Goal: Information Seeking & Learning: Find specific page/section

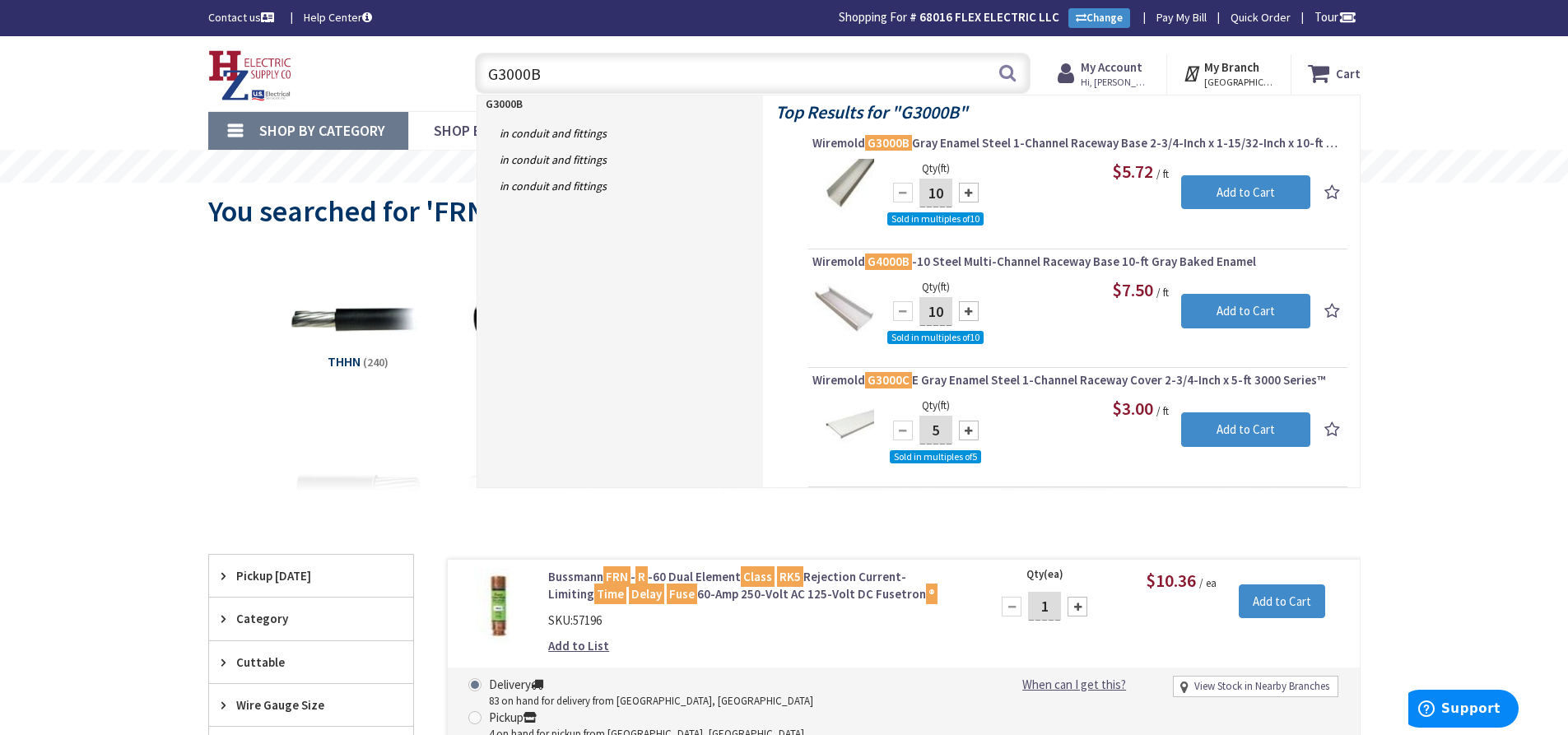
click at [475, 80] on input "G3000B" at bounding box center [753, 72] width 556 height 41
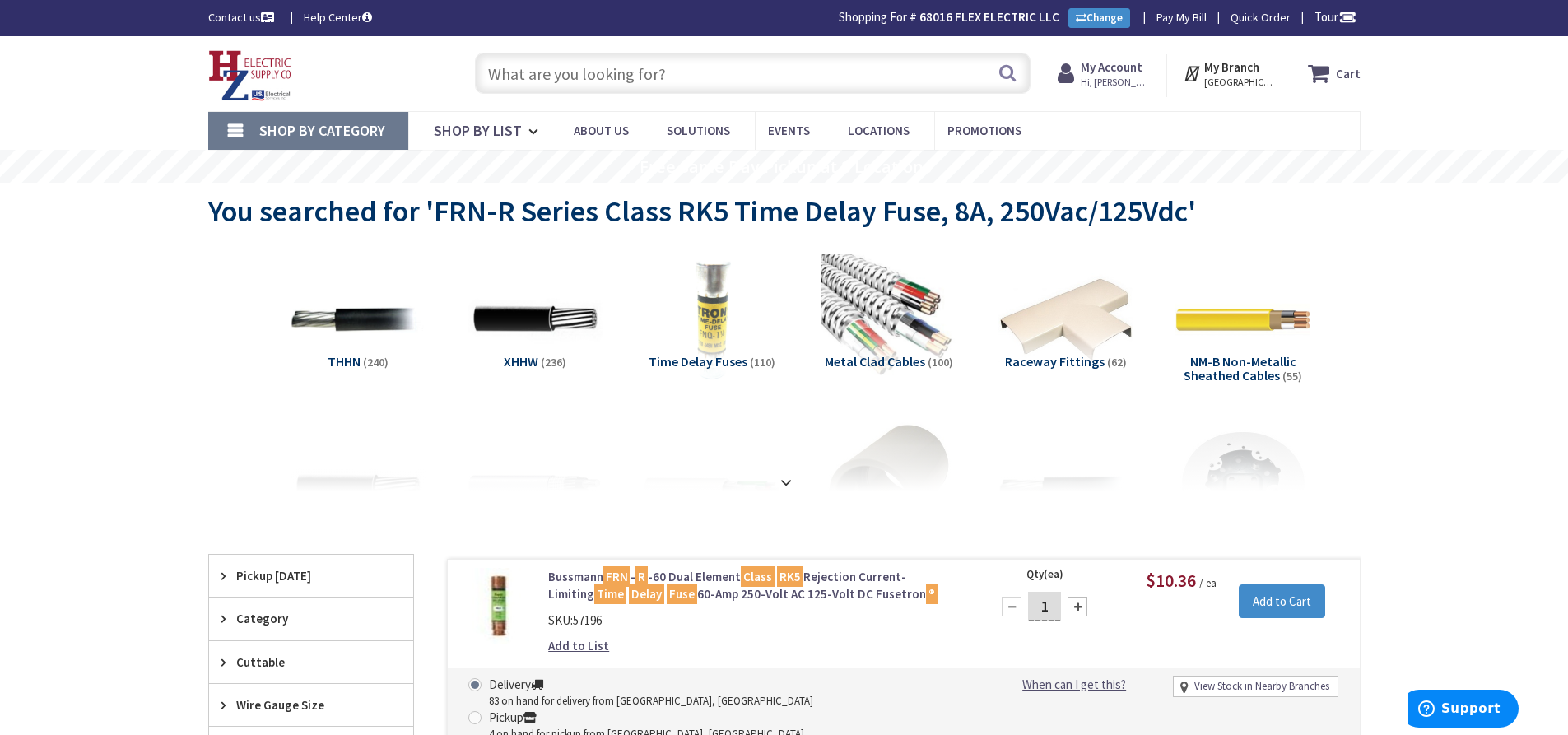
click at [571, 75] on input "text" at bounding box center [753, 72] width 556 height 41
paste input "V5751WH"
type input "V5751WH"
click at [1010, 66] on button "Search" at bounding box center [1007, 72] width 22 height 37
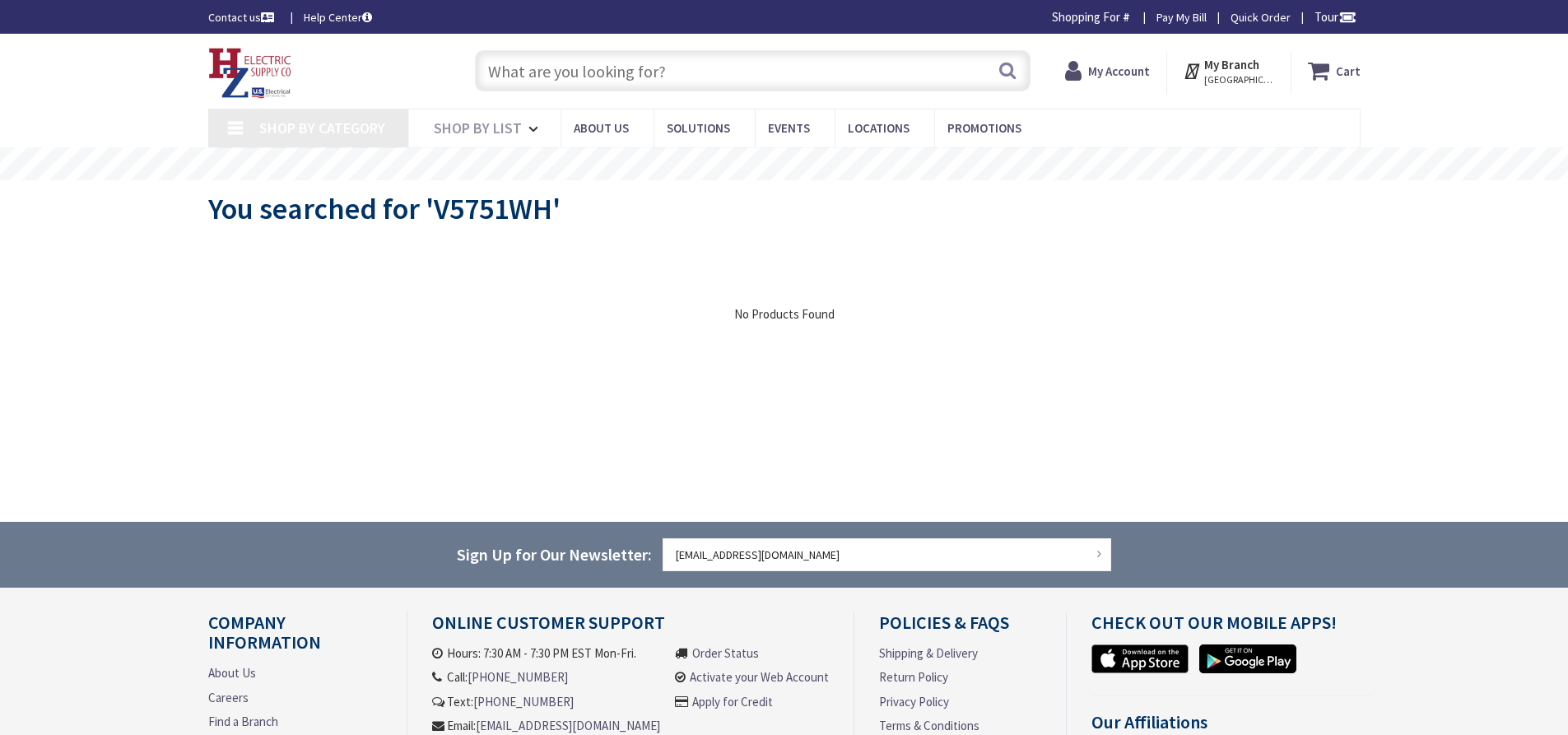
type input "[GEOGRAPHIC_DATA], [GEOGRAPHIC_DATA]"
click at [612, 65] on input "text" at bounding box center [753, 71] width 556 height 41
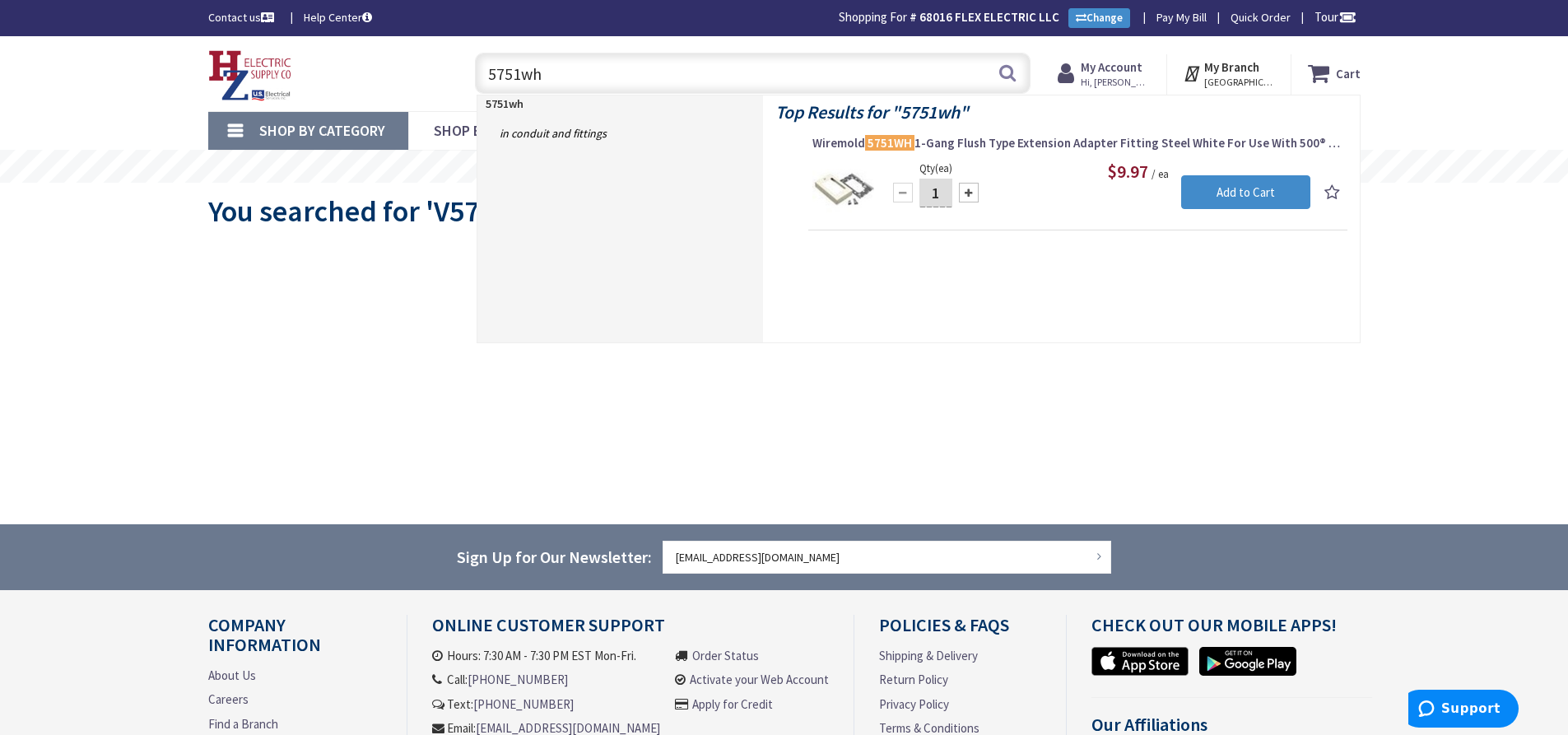
drag, startPoint x: 569, startPoint y: 72, endPoint x: 487, endPoint y: 76, distance: 82.1
click at [487, 76] on input "5751wh" at bounding box center [753, 72] width 556 height 41
paste input "Metal Weatherproof Blank Cover, 1G"
type input "Metal Weatherproof Blank Cover, 1G"
click at [1004, 71] on button "Search" at bounding box center [1007, 72] width 22 height 37
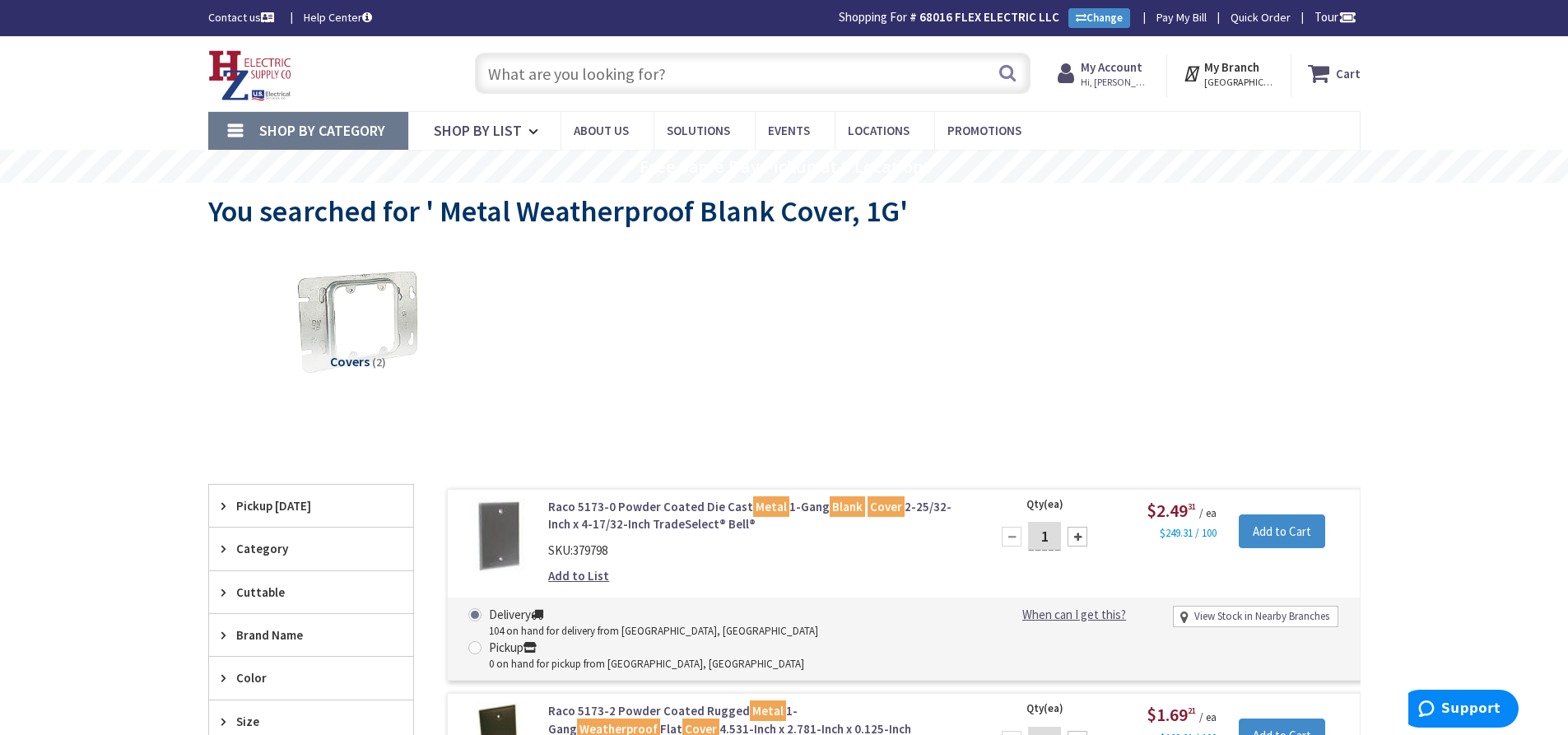
click at [606, 79] on input "text" at bounding box center [753, 72] width 556 height 41
paste input "14/2 UNS Red w/ Black"
type input "14/2 UNS Red w/ Black"
click at [1007, 69] on button "Search" at bounding box center [1007, 72] width 22 height 37
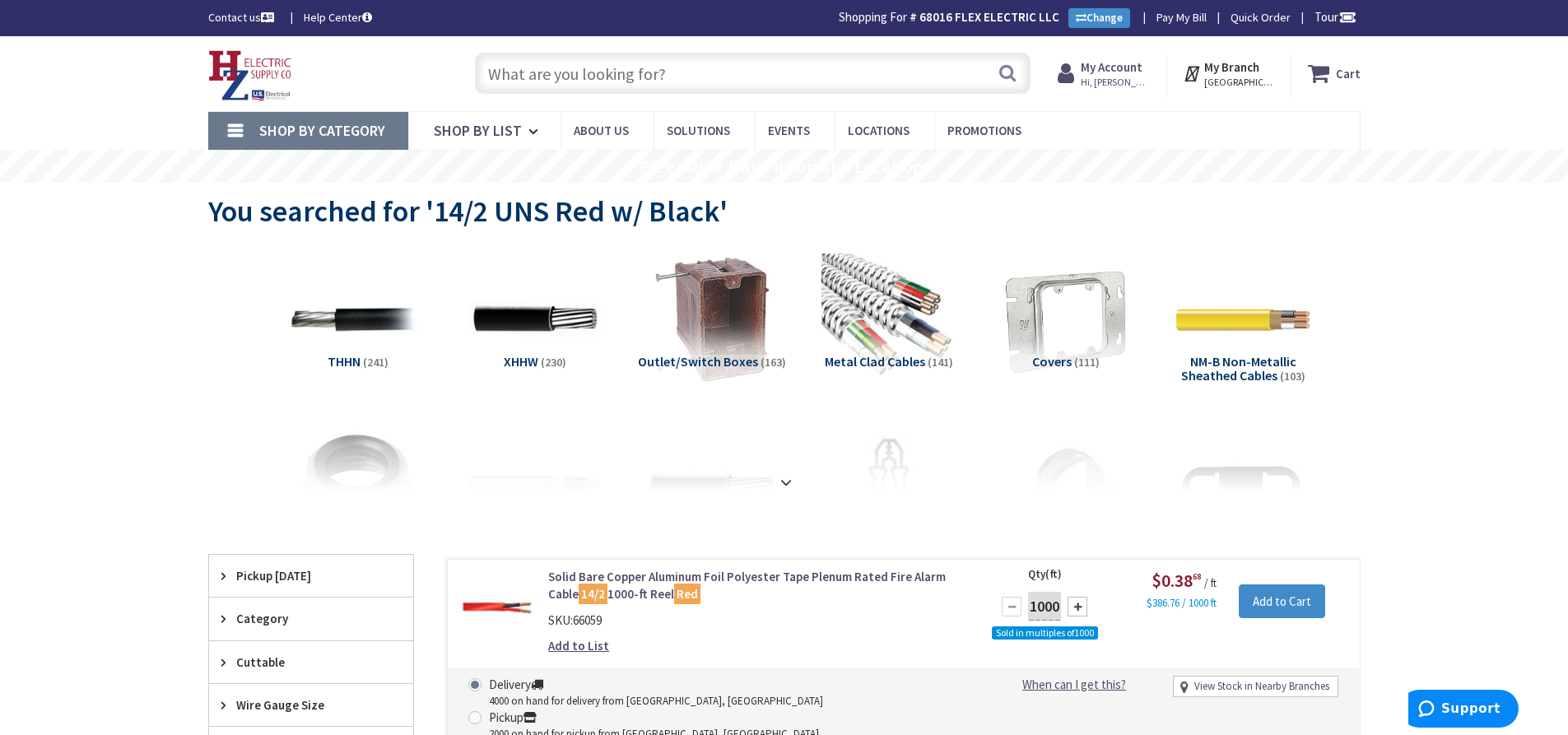
click at [578, 75] on input "text" at bounding box center [753, 72] width 556 height 41
paste input "Plastic Bushing 3/4""
type input "Plastic Bushing 3/4""
click at [1006, 77] on button "Search" at bounding box center [1007, 72] width 22 height 37
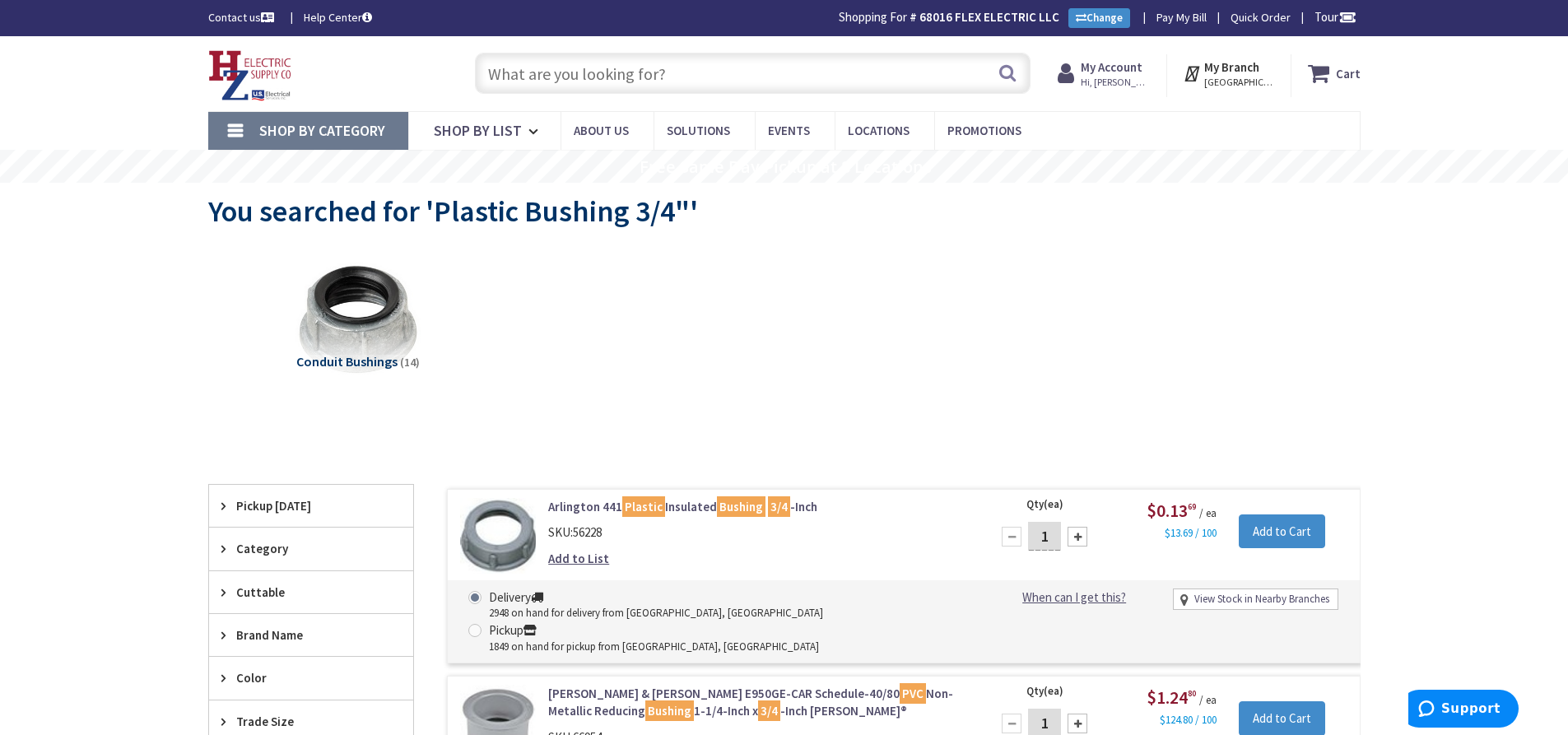
click at [655, 70] on input "text" at bounding box center [753, 72] width 556 height 41
paste input "5747WH"
type input "5747WH"
click at [1009, 71] on button "Search" at bounding box center [1007, 72] width 22 height 37
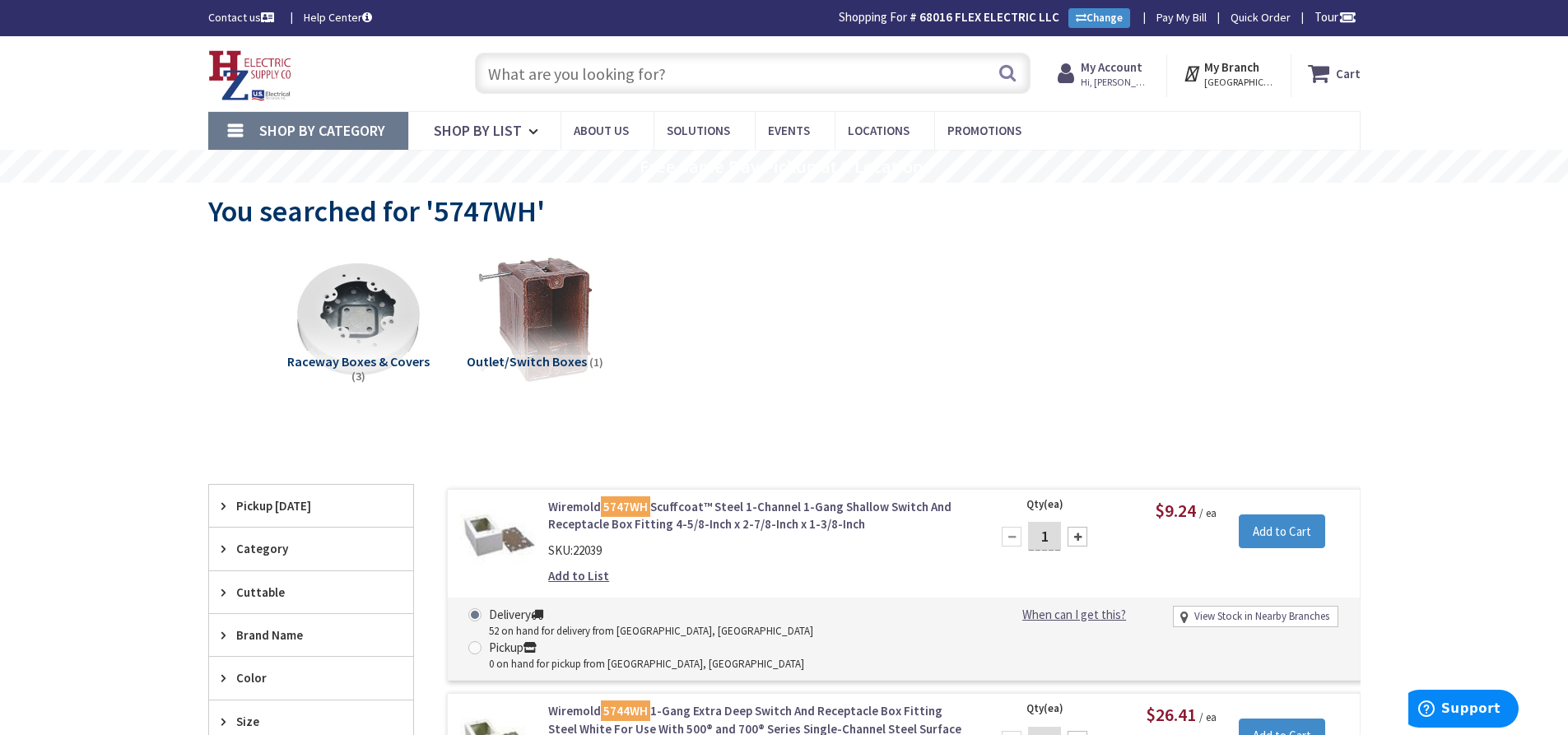
click at [542, 65] on input "text" at bounding box center [753, 72] width 556 height 41
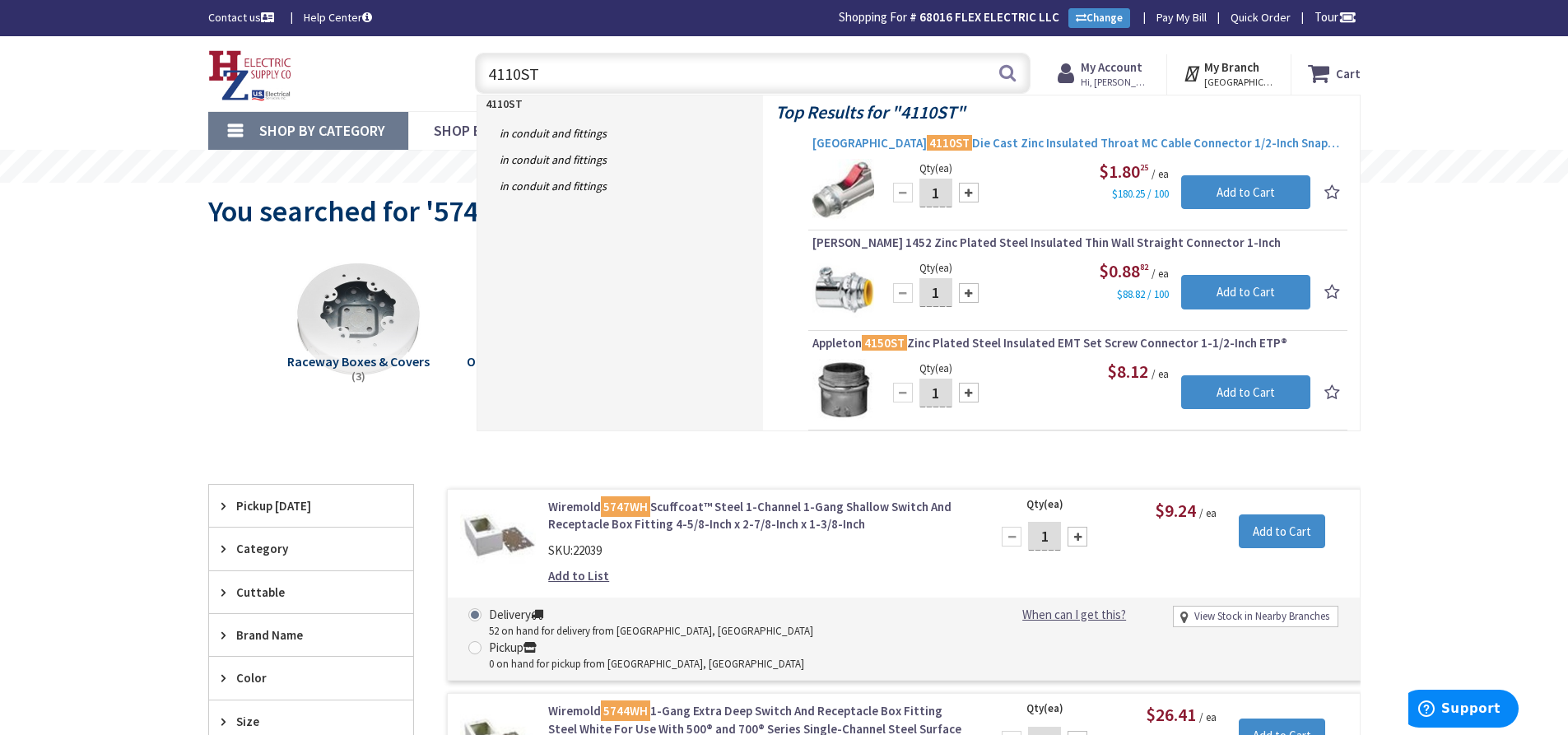
type input "4110ST"
click at [979, 148] on span "Arlington 4110ST Die Cast Zinc Insulated Throat MC Cable Connector 1/2-Inch Sna…" at bounding box center [1078, 143] width 531 height 17
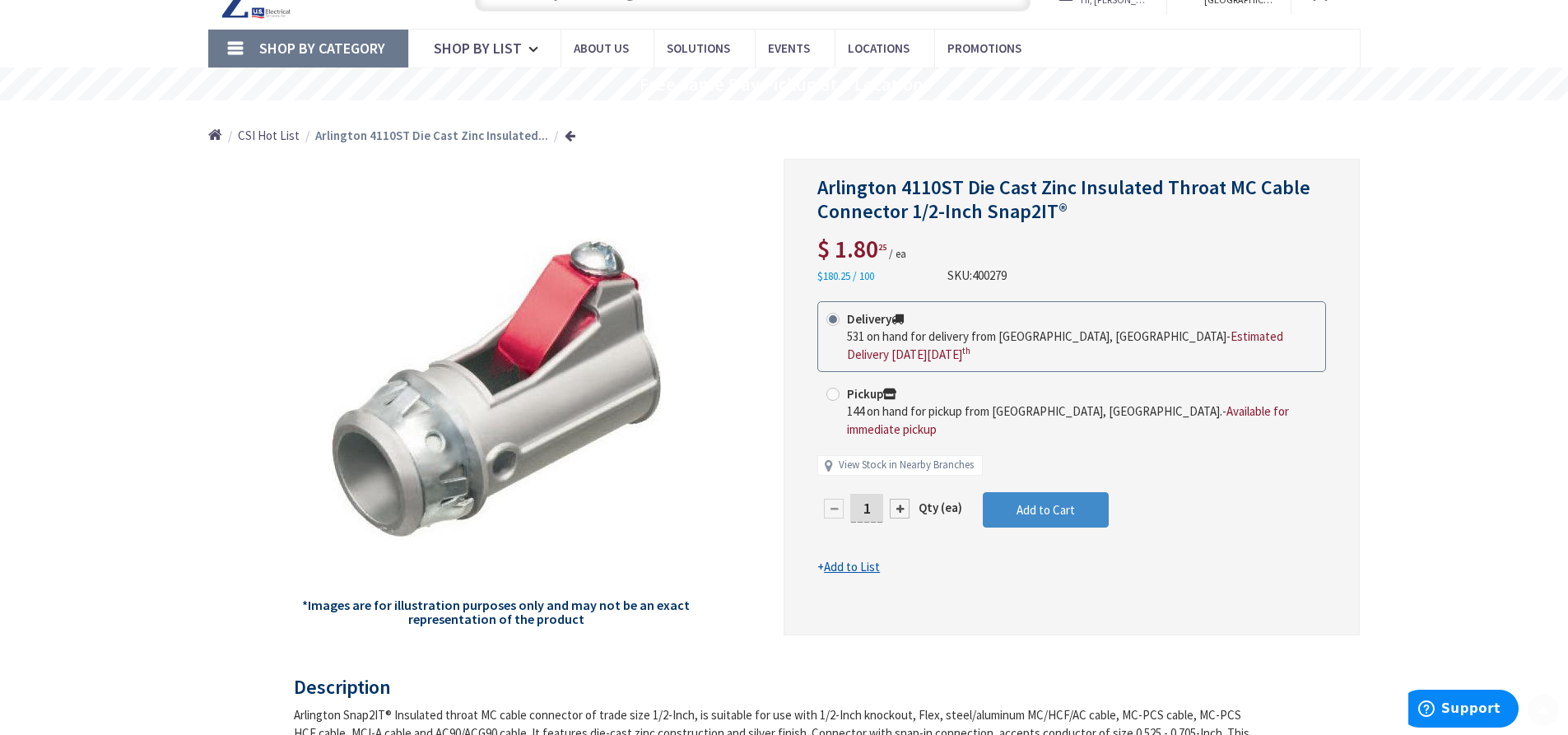
scroll to position [85, 0]
